Goal: Task Accomplishment & Management: Manage account settings

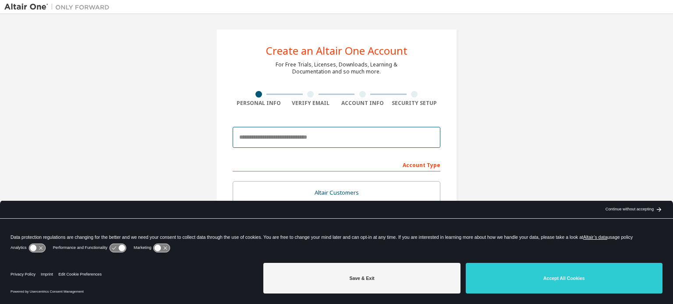
click at [324, 140] on input "email" at bounding box center [337, 137] width 208 height 21
type input "**********"
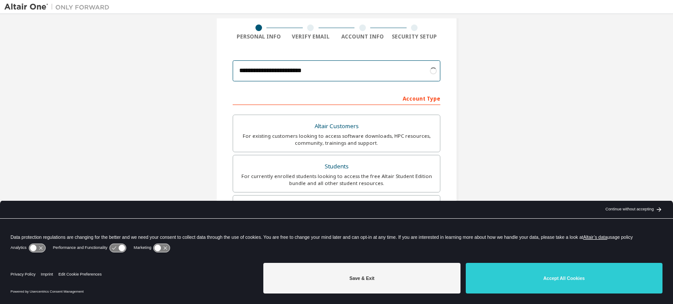
scroll to position [88, 0]
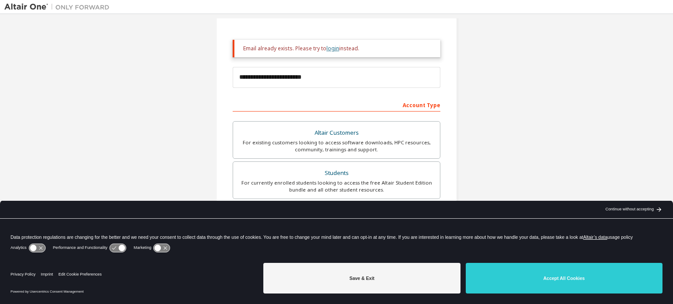
click at [328, 47] on link "login" at bounding box center [332, 48] width 13 height 7
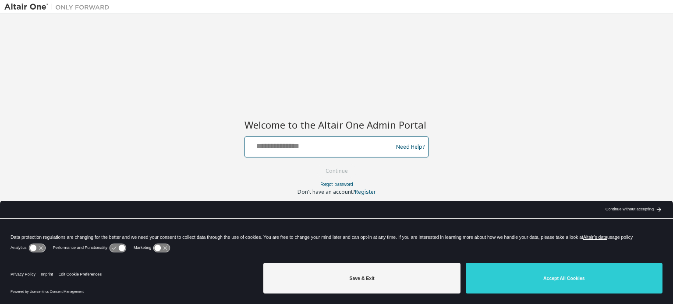
click at [349, 150] on input "text" at bounding box center [319, 145] width 143 height 13
type input "**********"
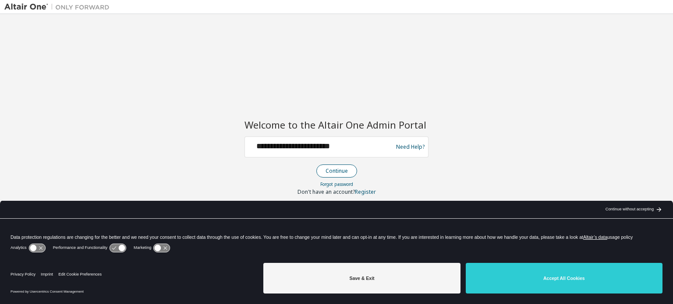
click at [342, 173] on button "Continue" at bounding box center [336, 171] width 41 height 13
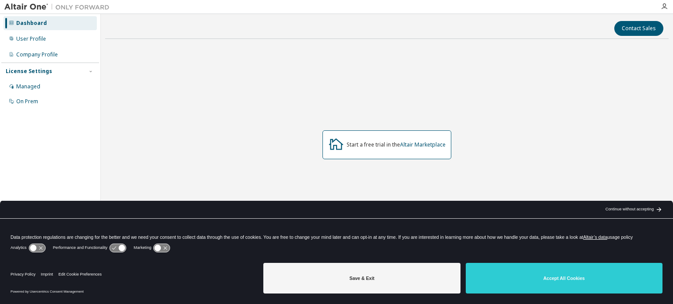
click at [40, 46] on div "Dashboard User Profile Company Profile License Settings Managed On Prem" at bounding box center [50, 62] width 98 height 94
click at [49, 40] on div "User Profile" at bounding box center [50, 39] width 93 height 14
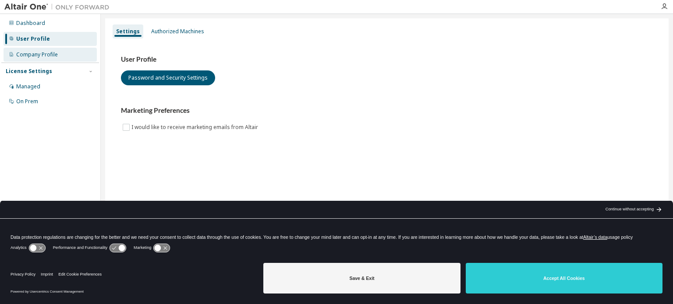
click at [42, 53] on div "Company Profile" at bounding box center [37, 54] width 42 height 7
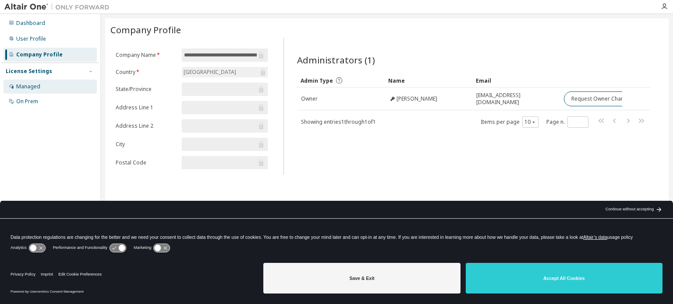
click at [28, 89] on div "Managed" at bounding box center [28, 86] width 24 height 7
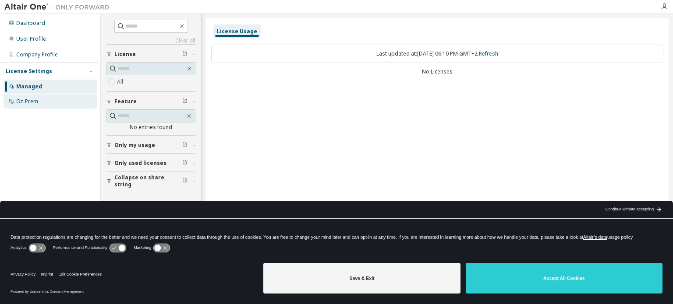
click at [33, 106] on div "On Prem" at bounding box center [50, 102] width 93 height 14
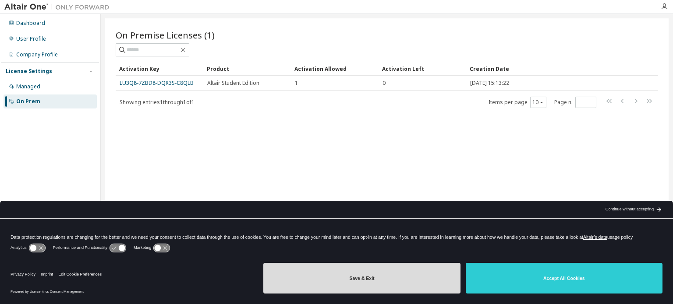
click at [425, 276] on button "Save & Exit" at bounding box center [361, 278] width 197 height 31
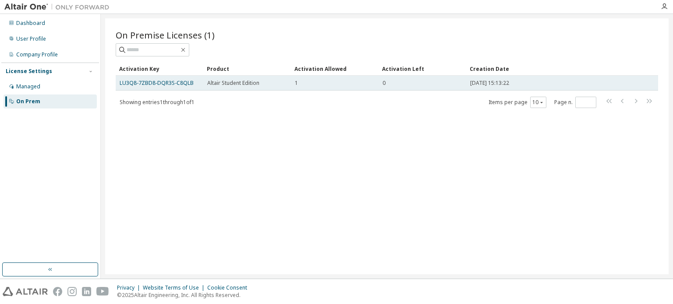
click at [233, 83] on span "Altair Student Edition" at bounding box center [233, 83] width 52 height 7
click at [186, 84] on link "LU3Q8-7ZBD8-DQR3S-C8QLB" at bounding box center [157, 82] width 74 height 7
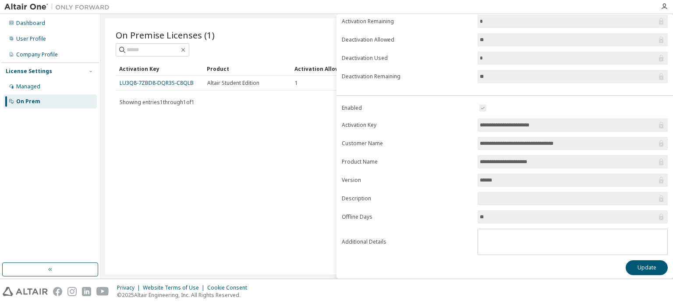
scroll to position [96, 0]
click at [274, 170] on div "On Premise Licenses (1) Clear Load Save Save As Field Operator Value Select fil…" at bounding box center [386, 146] width 563 height 256
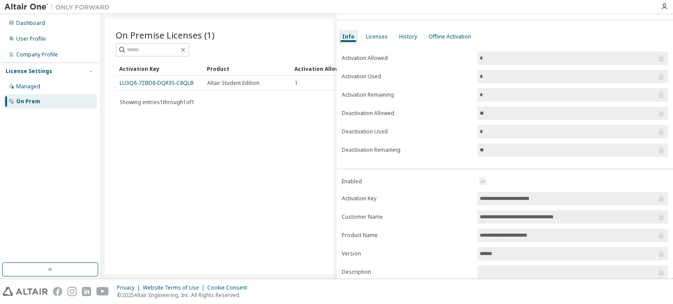
scroll to position [0, 0]
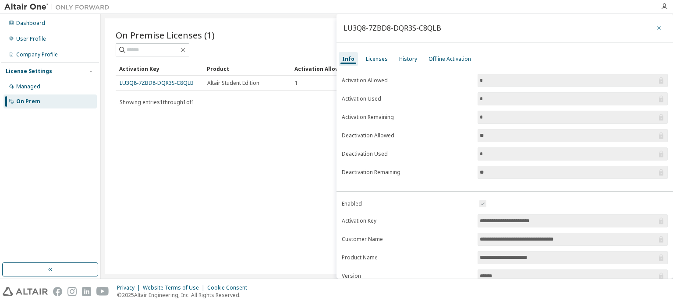
click at [652, 28] on button "button" at bounding box center [659, 28] width 14 height 14
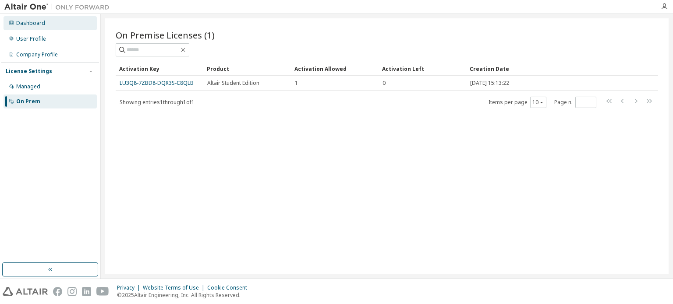
click at [40, 22] on div "Dashboard" at bounding box center [30, 23] width 29 height 7
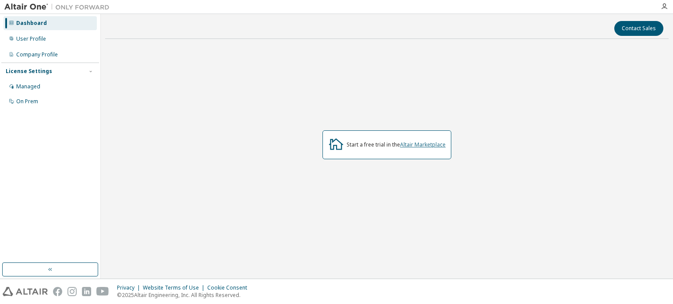
click at [415, 147] on link "Altair Marketplace" at bounding box center [423, 144] width 46 height 7
